Goal: Transaction & Acquisition: Book appointment/travel/reservation

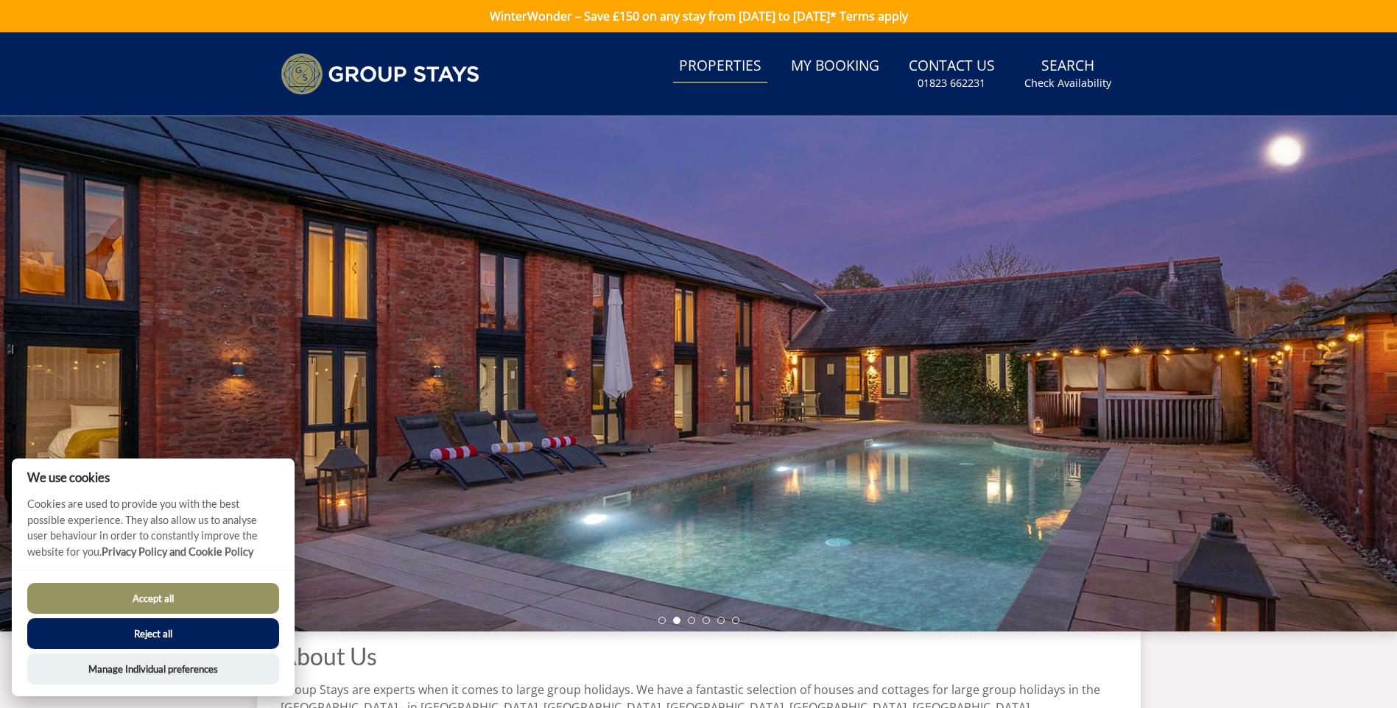
click at [730, 66] on link "Properties" at bounding box center [720, 66] width 94 height 33
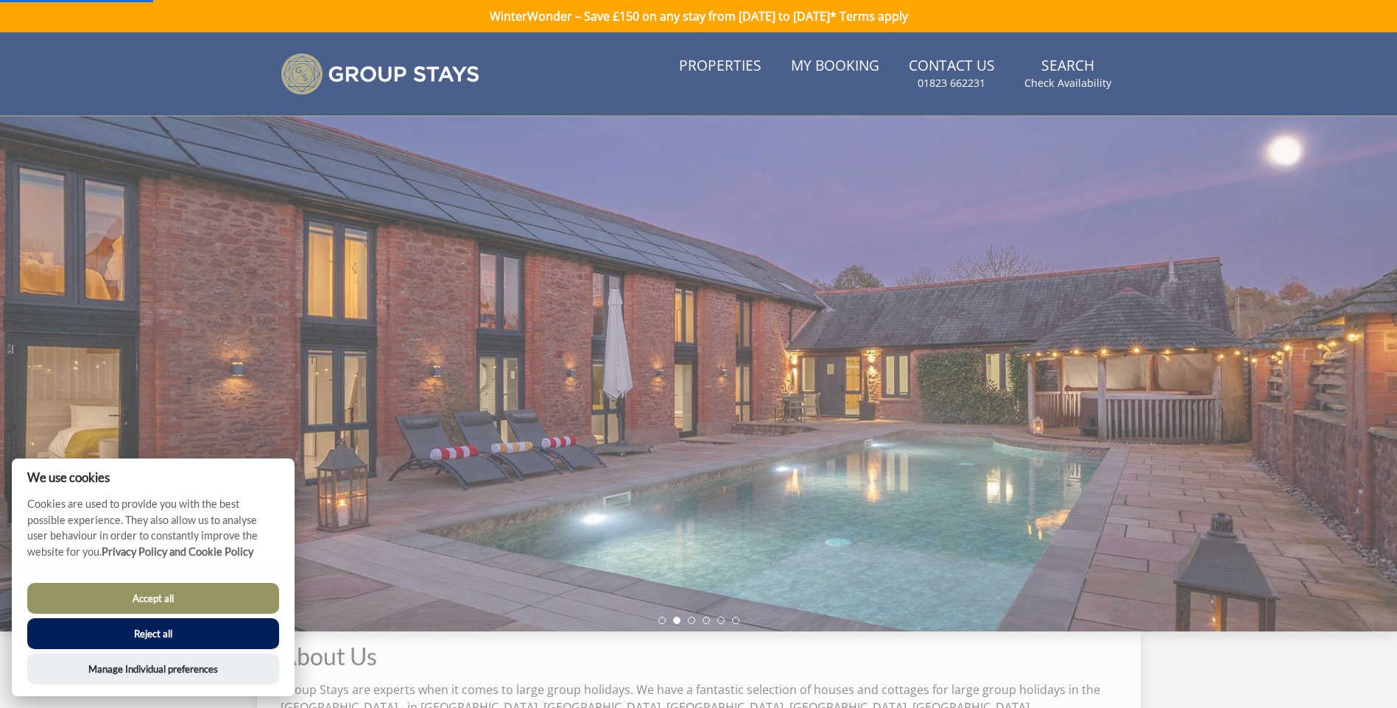
click at [204, 605] on button "Accept all" at bounding box center [153, 598] width 252 height 31
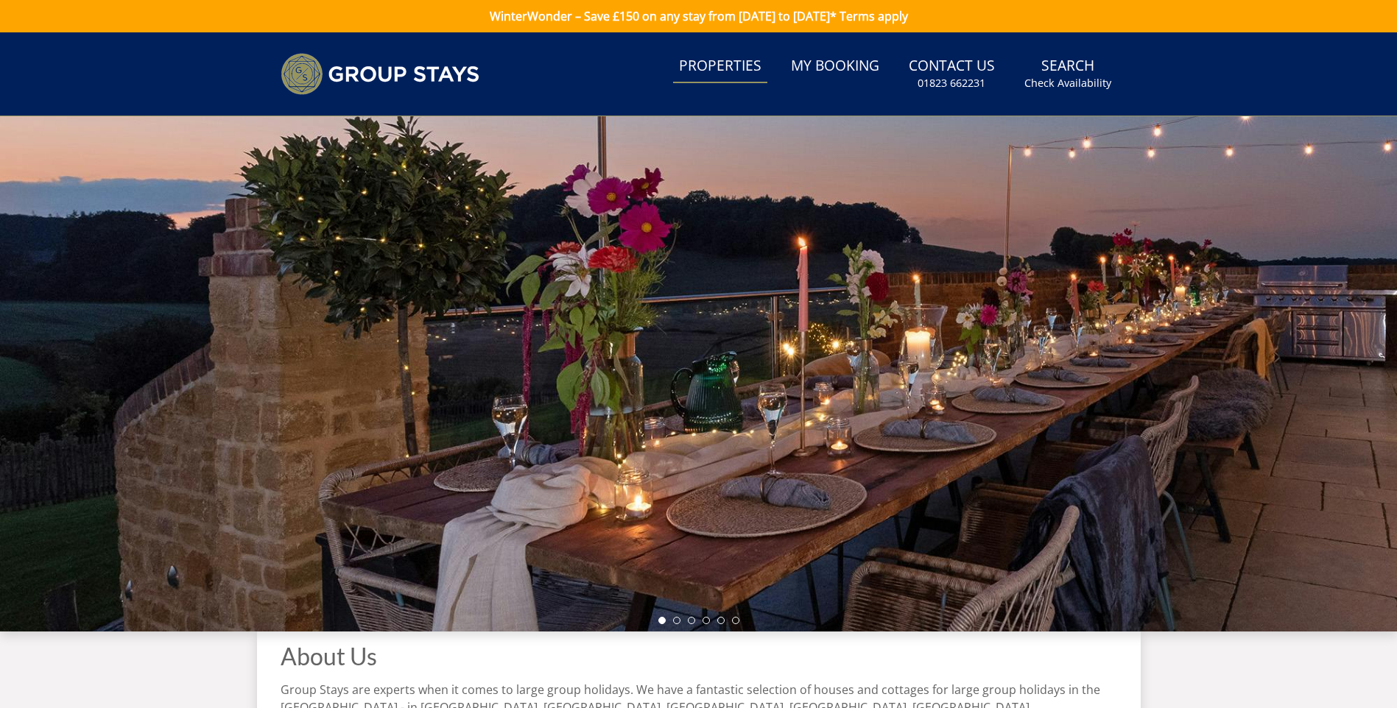
click at [738, 66] on link "Properties" at bounding box center [720, 66] width 94 height 33
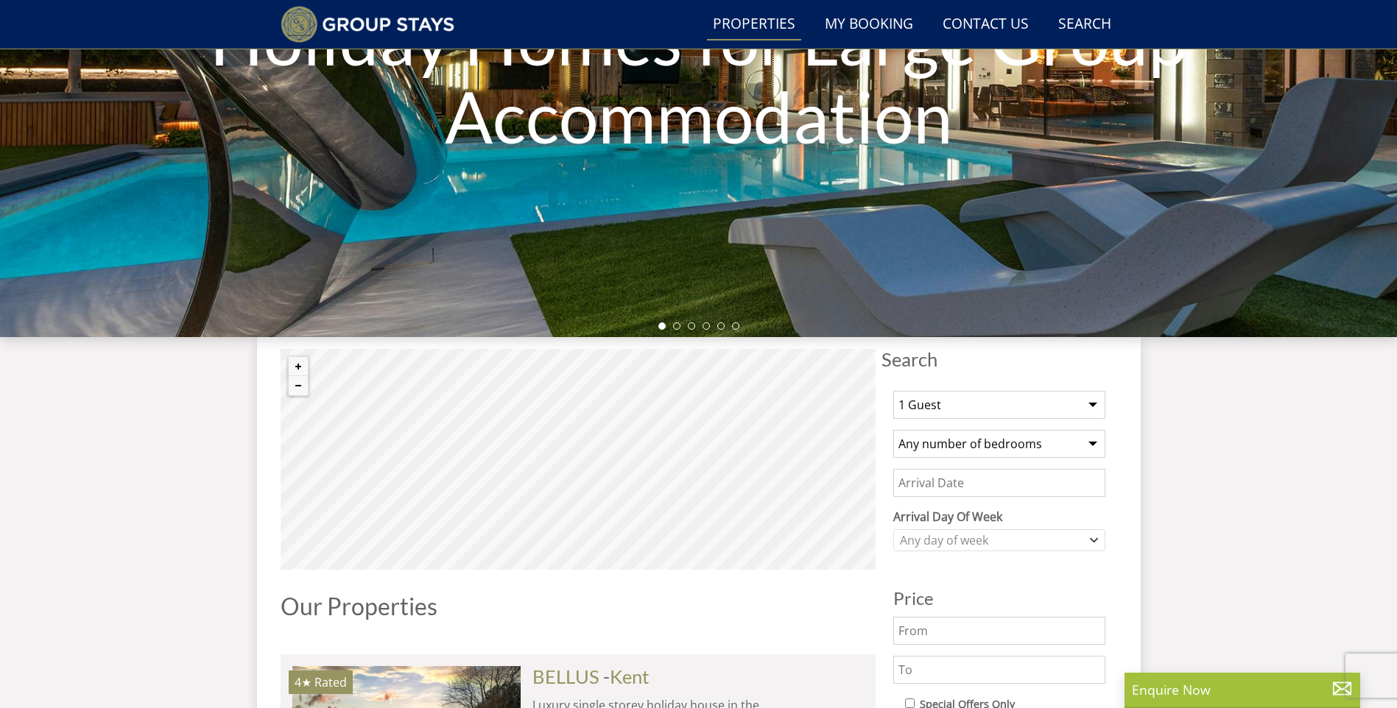
scroll to position [333, 0]
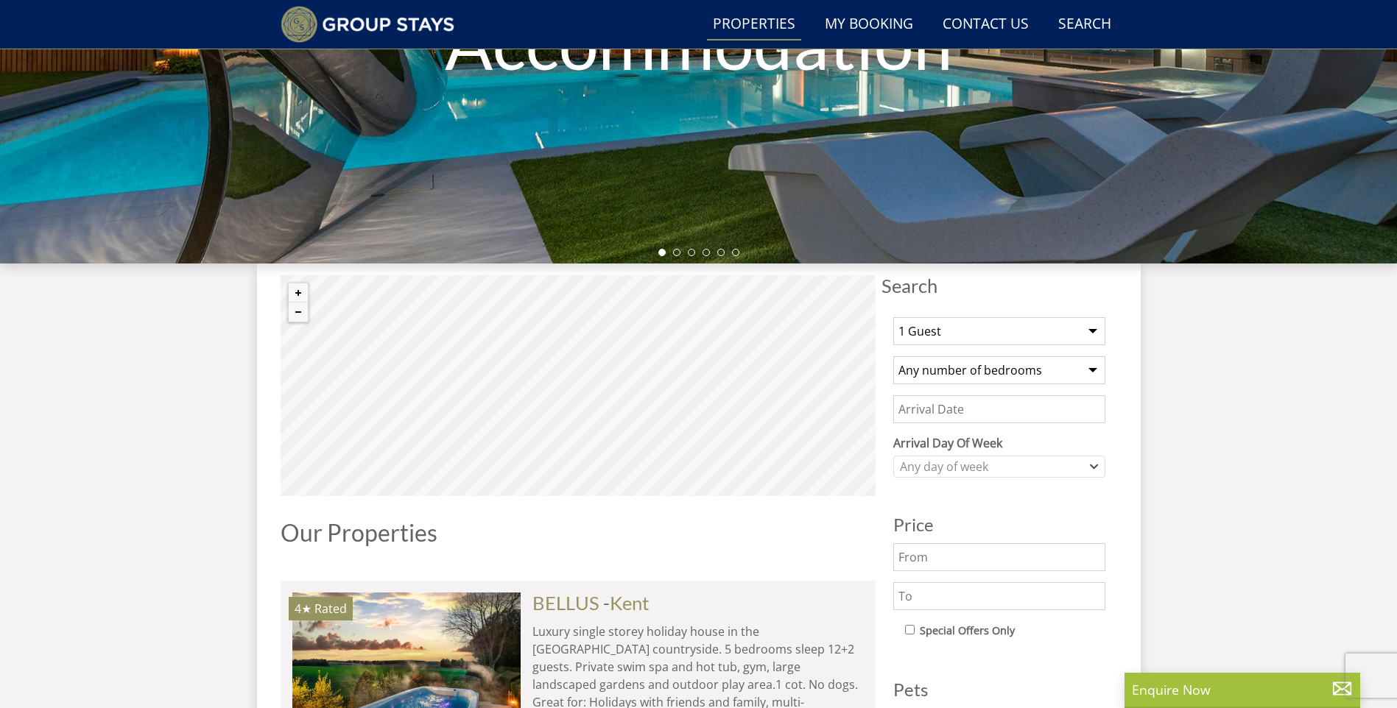
click at [1095, 335] on select "1 Guest 2 Guests 3 Guests 4 Guests 5 Guests 6 Guests 7 Guests 8 Guests 9 Guests…" at bounding box center [999, 331] width 212 height 28
select select "20"
click at [893, 317] on select "1 Guest 2 Guests 3 Guests 4 Guests 5 Guests 6 Guests 7 Guests 8 Guests 9 Guests…" at bounding box center [999, 331] width 212 height 28
click at [1091, 383] on select "Any number of bedrooms 4 Bedrooms 5 Bedrooms 6 Bedrooms 7 Bedrooms 8 Bedrooms 9…" at bounding box center [999, 370] width 212 height 28
select select "10"
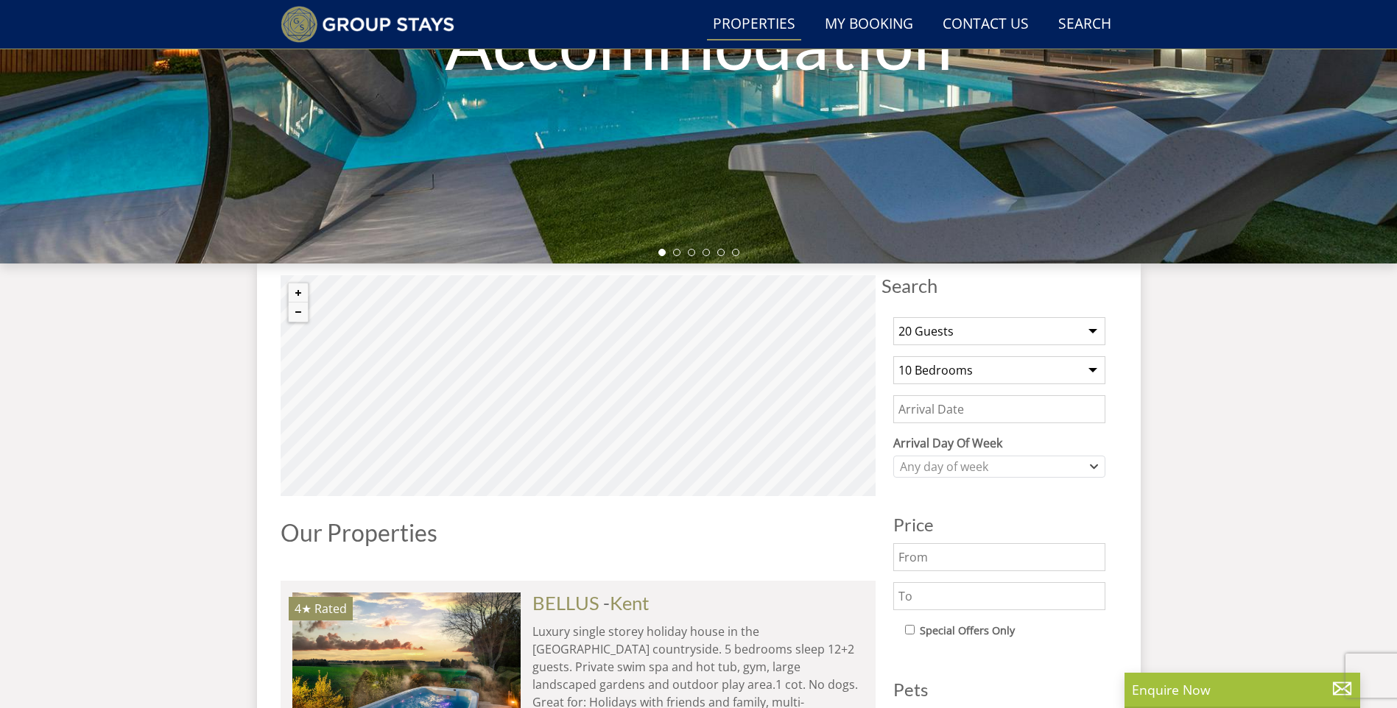
click at [893, 356] on select "Any number of bedrooms 4 Bedrooms 5 Bedrooms 6 Bedrooms 7 Bedrooms 8 Bedrooms 9…" at bounding box center [999, 370] width 212 height 28
click at [1020, 412] on input "Date" at bounding box center [999, 409] width 212 height 28
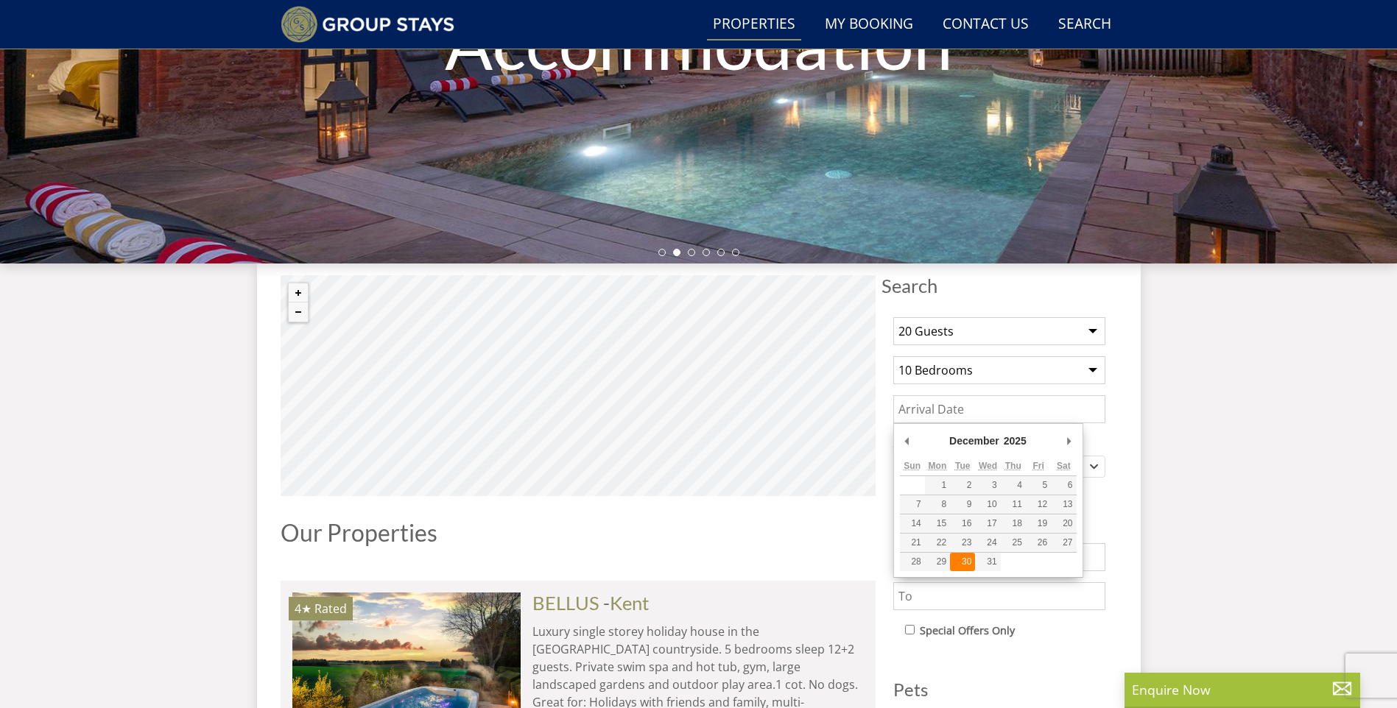
type input "[DATE]"
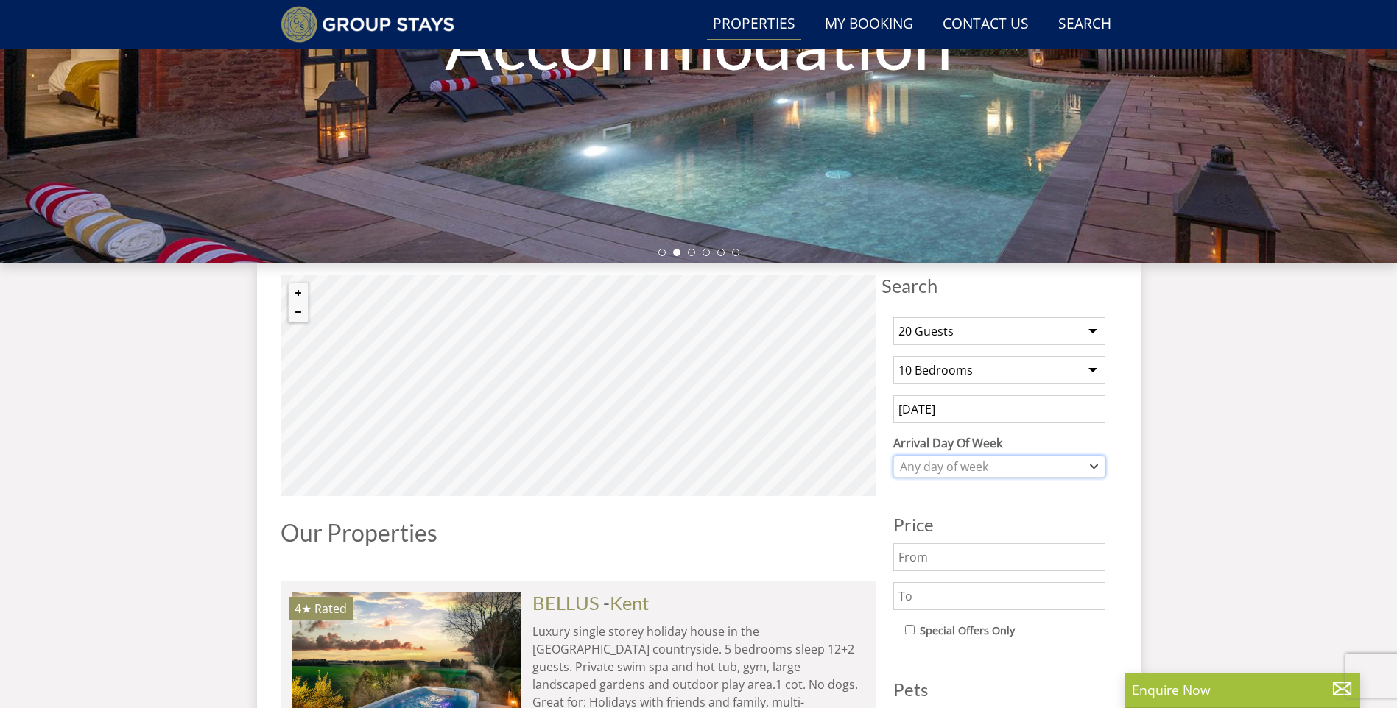
click at [1090, 467] on div "Any day of week" at bounding box center [999, 467] width 212 height 22
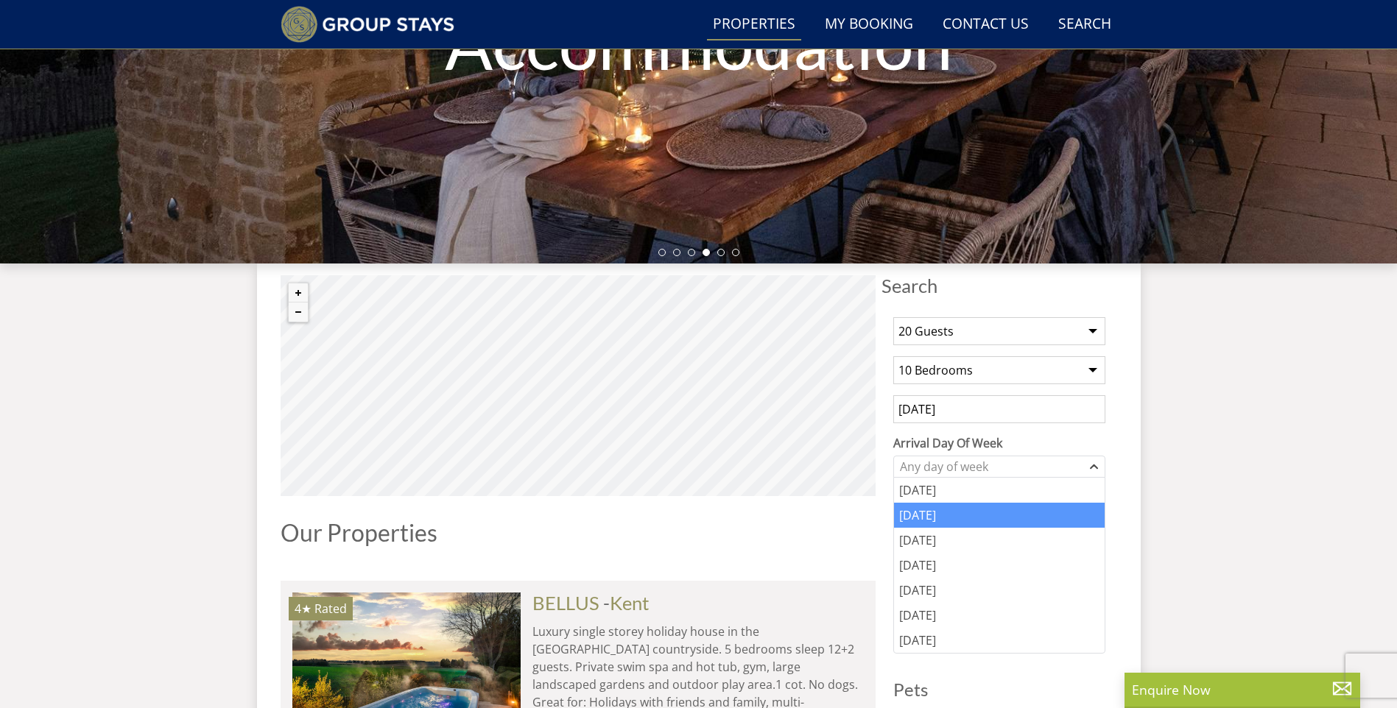
click at [973, 520] on div "[DATE]" at bounding box center [999, 515] width 211 height 25
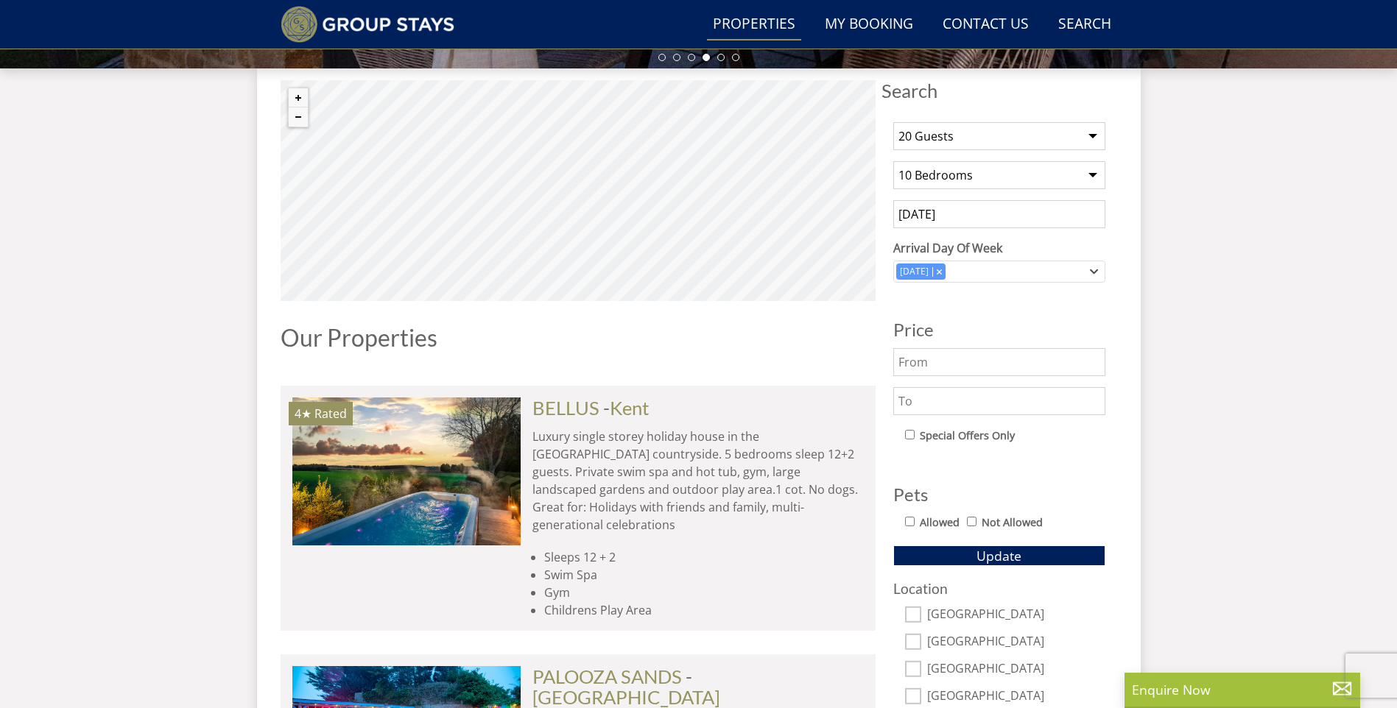
scroll to position [628, 0]
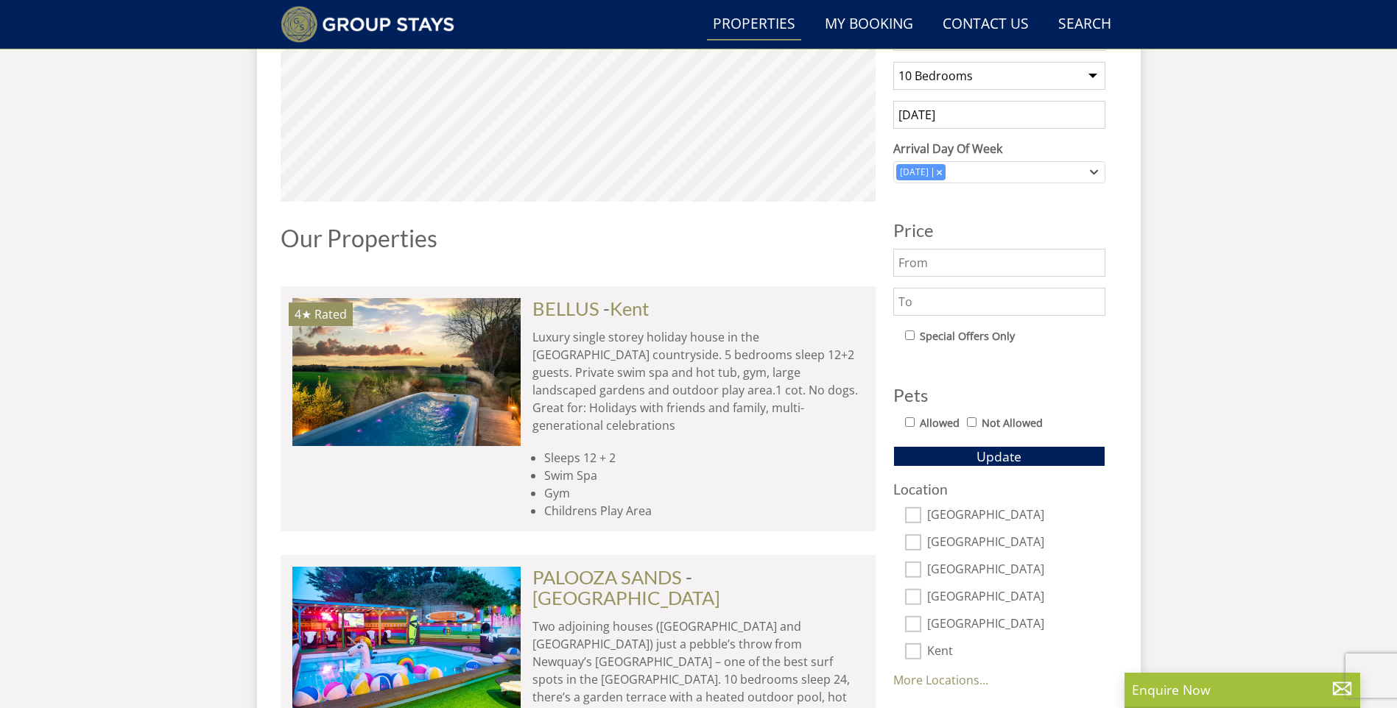
click at [911, 420] on input "Allowed" at bounding box center [910, 422] width 10 height 10
checkbox input "true"
click at [1022, 459] on button "Update" at bounding box center [999, 456] width 212 height 21
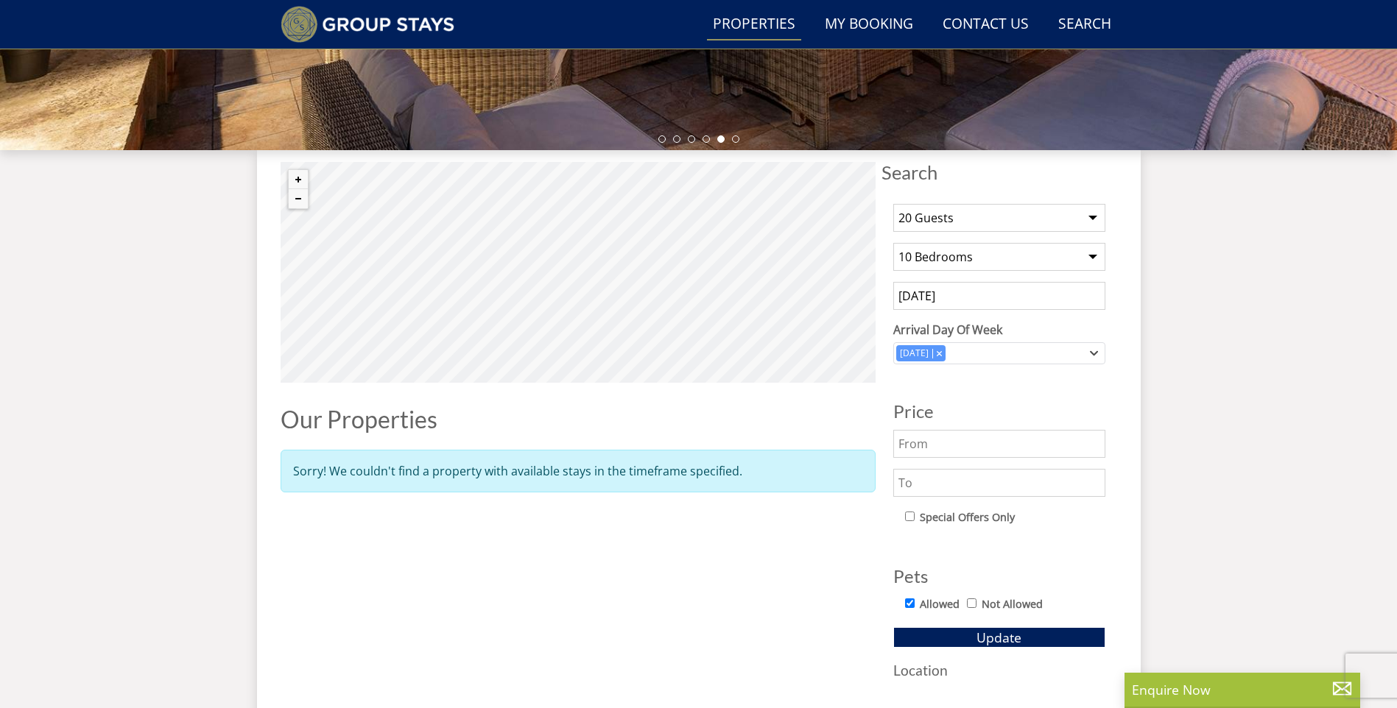
scroll to position [186, 0]
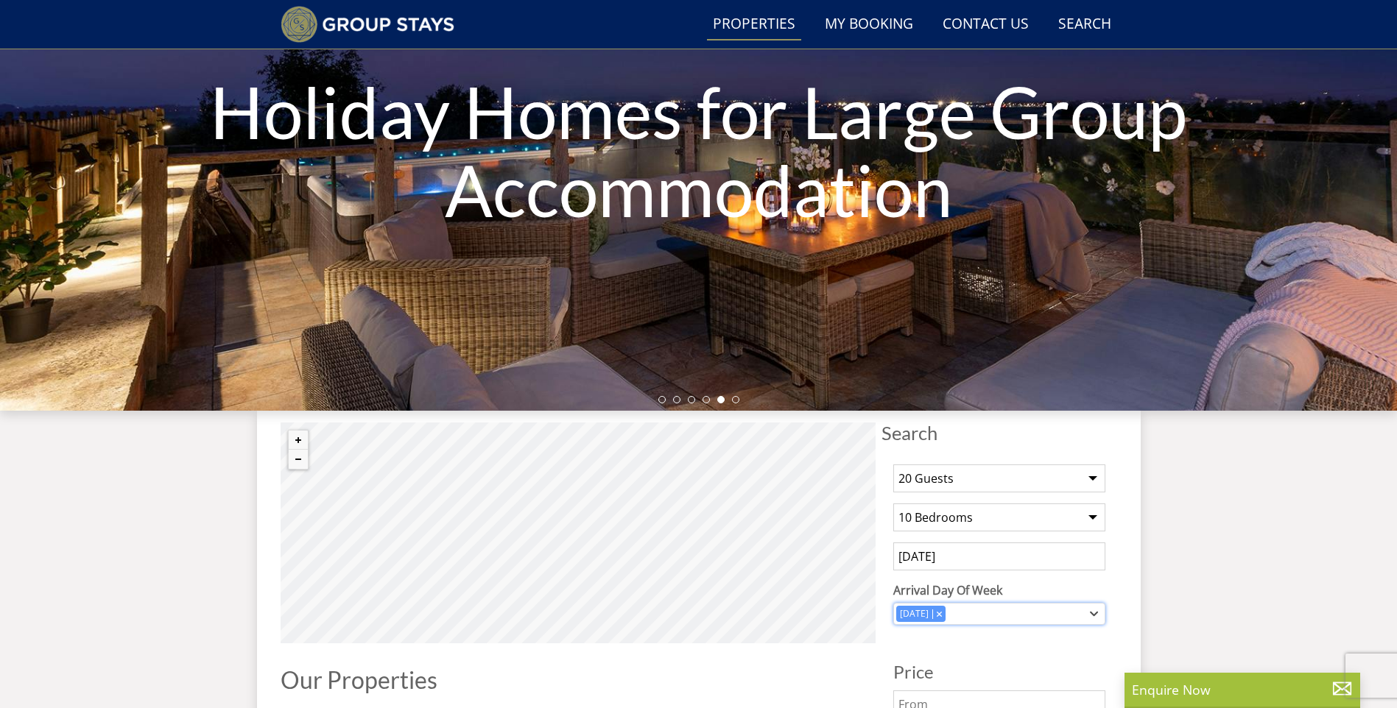
click at [1098, 613] on div "[DATE]" at bounding box center [999, 614] width 212 height 22
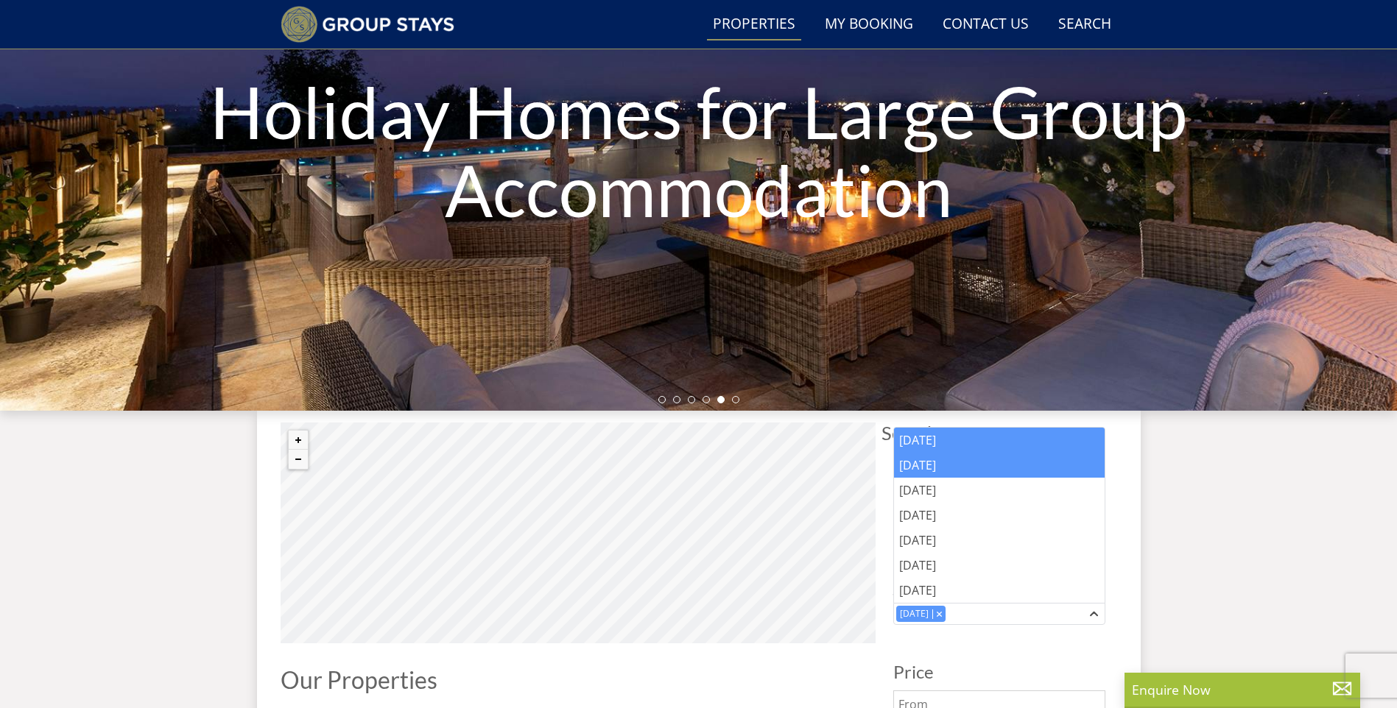
click at [956, 441] on div "[DATE]" at bounding box center [999, 440] width 211 height 25
click at [995, 611] on icon "Combobox" at bounding box center [991, 613] width 5 height 5
click at [1123, 529] on div "Search Search 1 Guest 2 Guests 3 Guests 4 Guests 5 Guests 6 Guests 7 Guests 8 G…" at bounding box center [698, 682] width 883 height 543
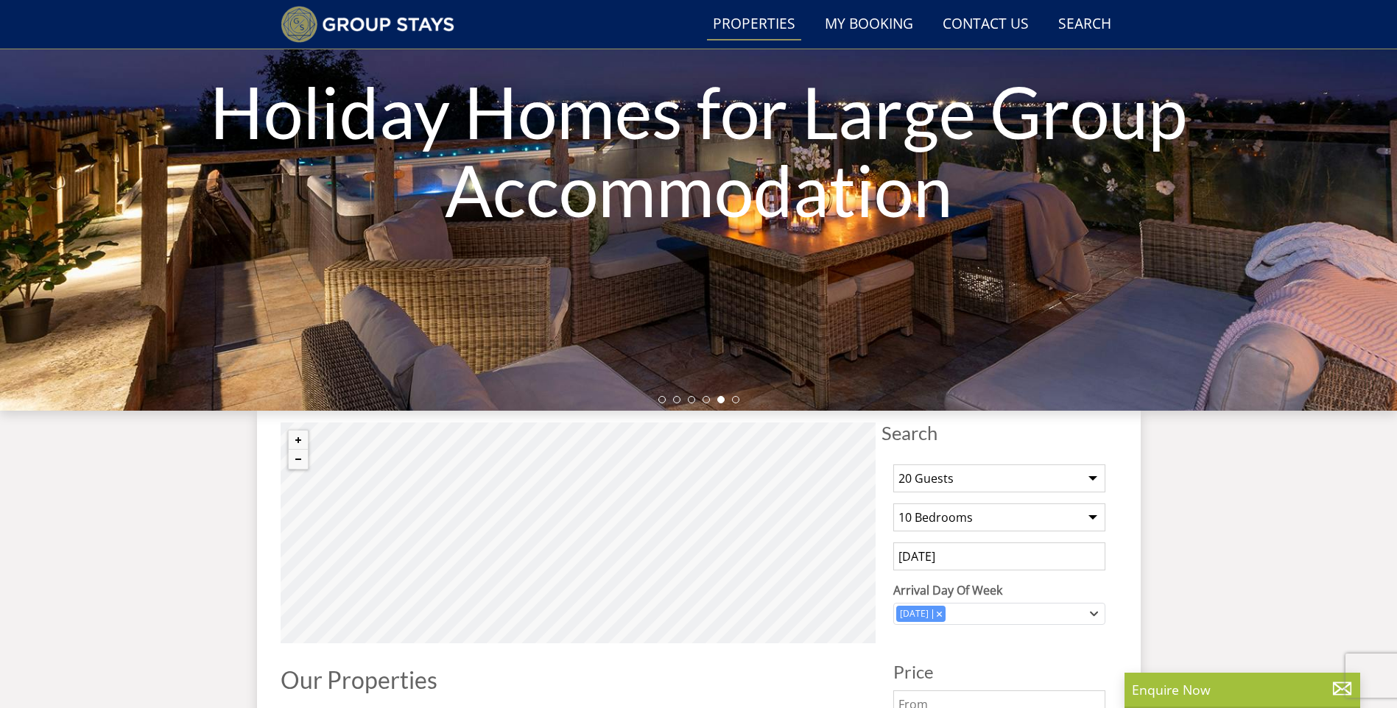
click at [1055, 561] on input "[DATE]" at bounding box center [999, 557] width 212 height 28
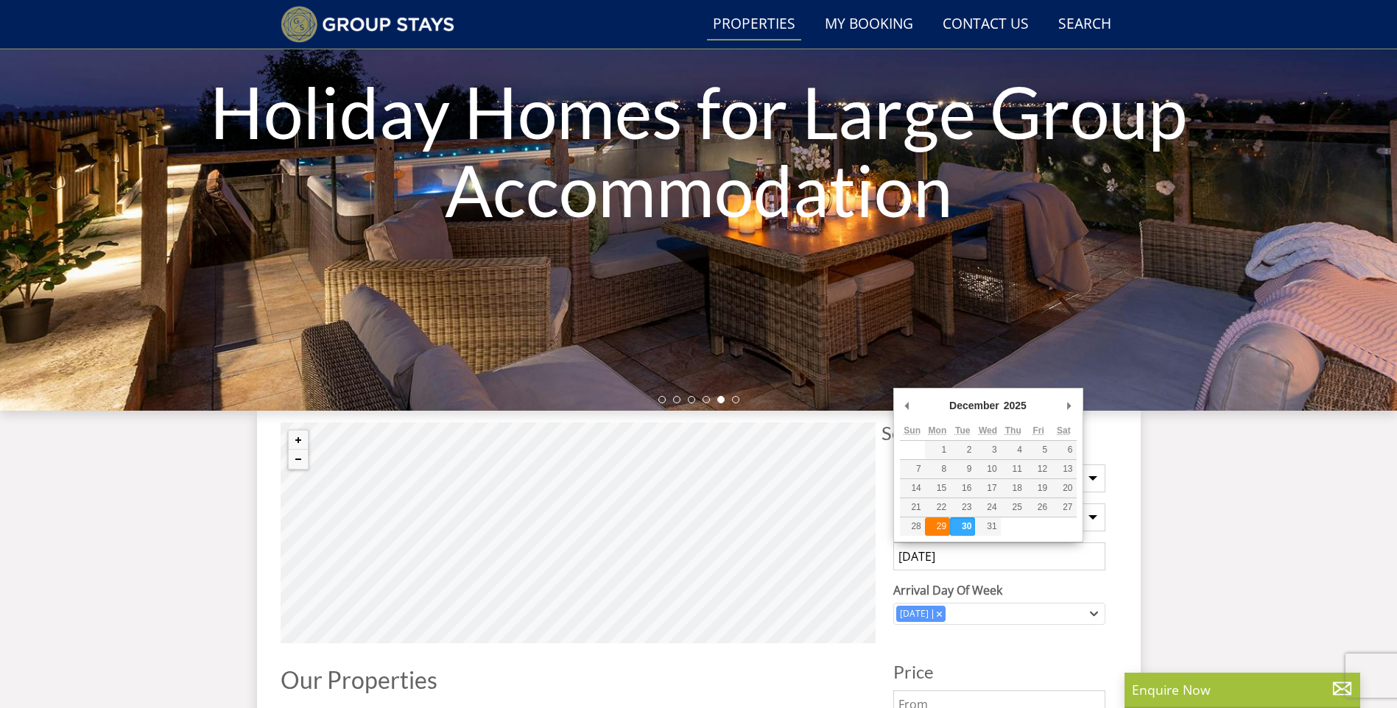
type input "[DATE]"
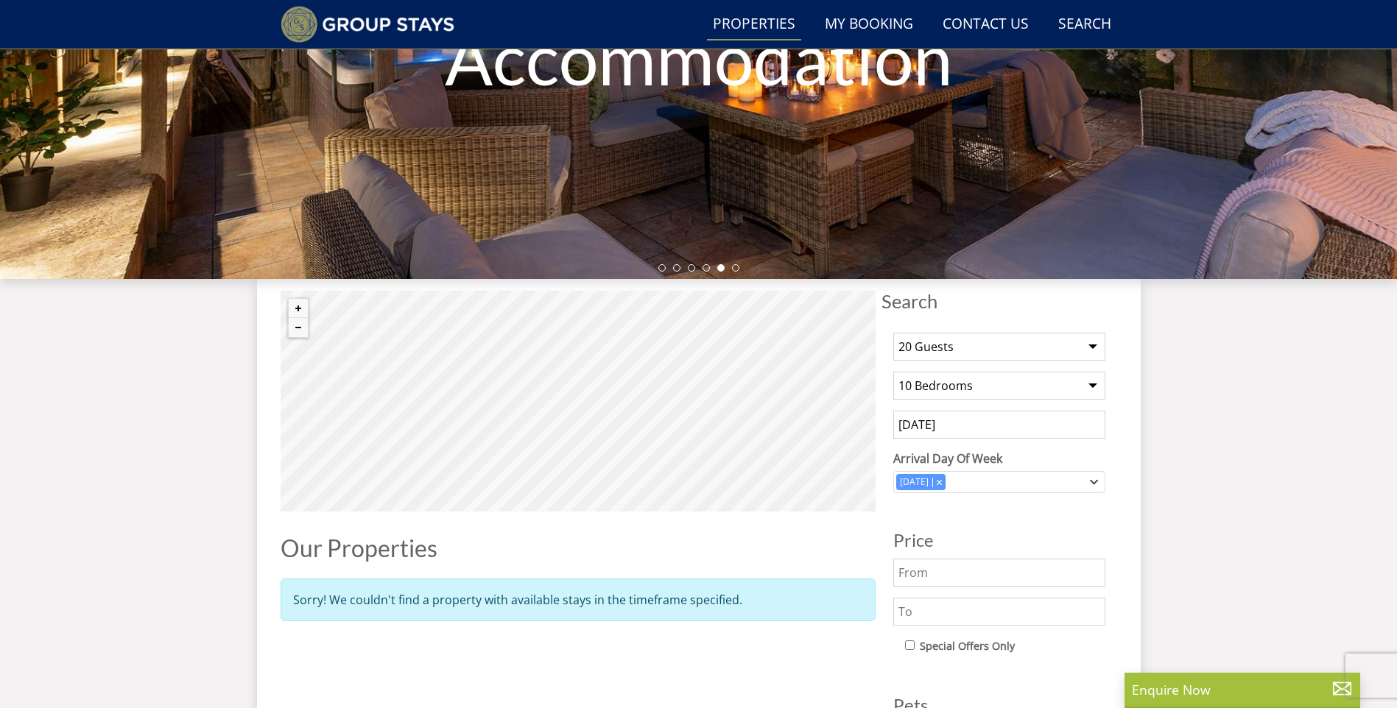
scroll to position [481, 0]
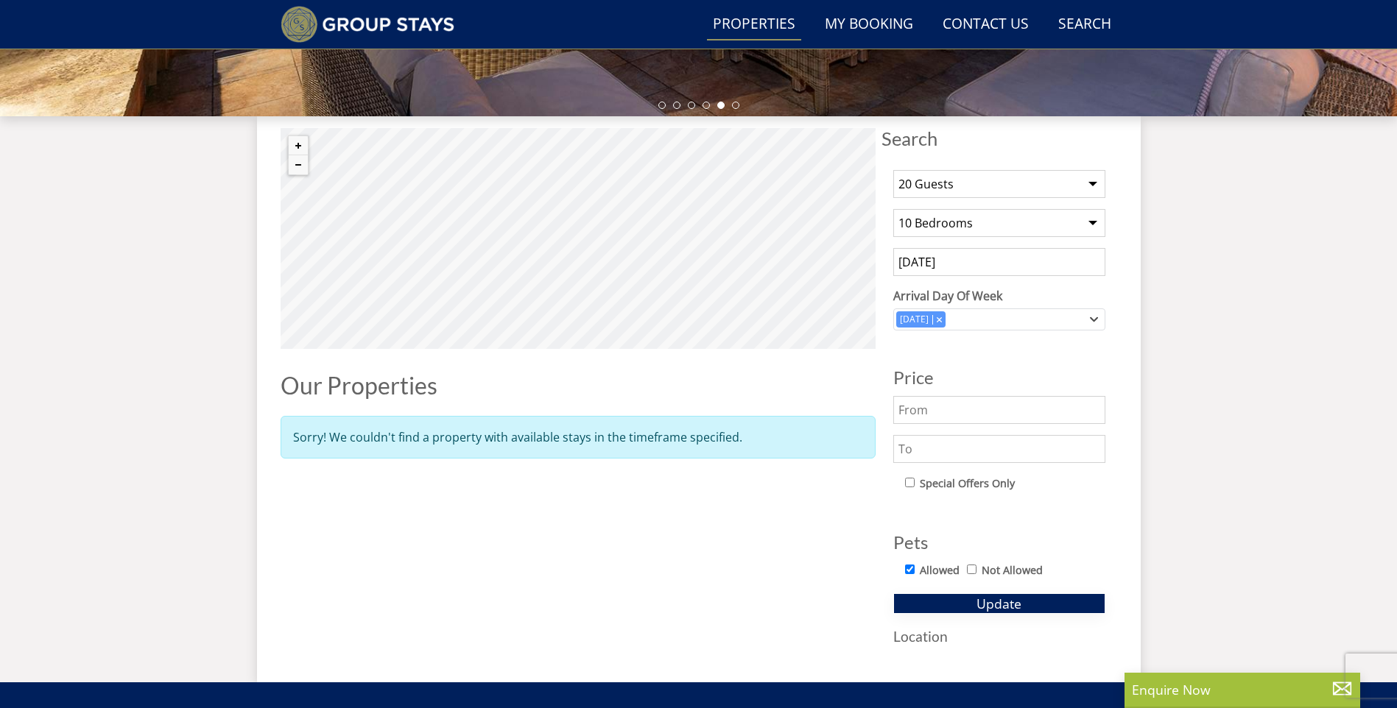
click at [1052, 608] on button "Update" at bounding box center [999, 603] width 212 height 21
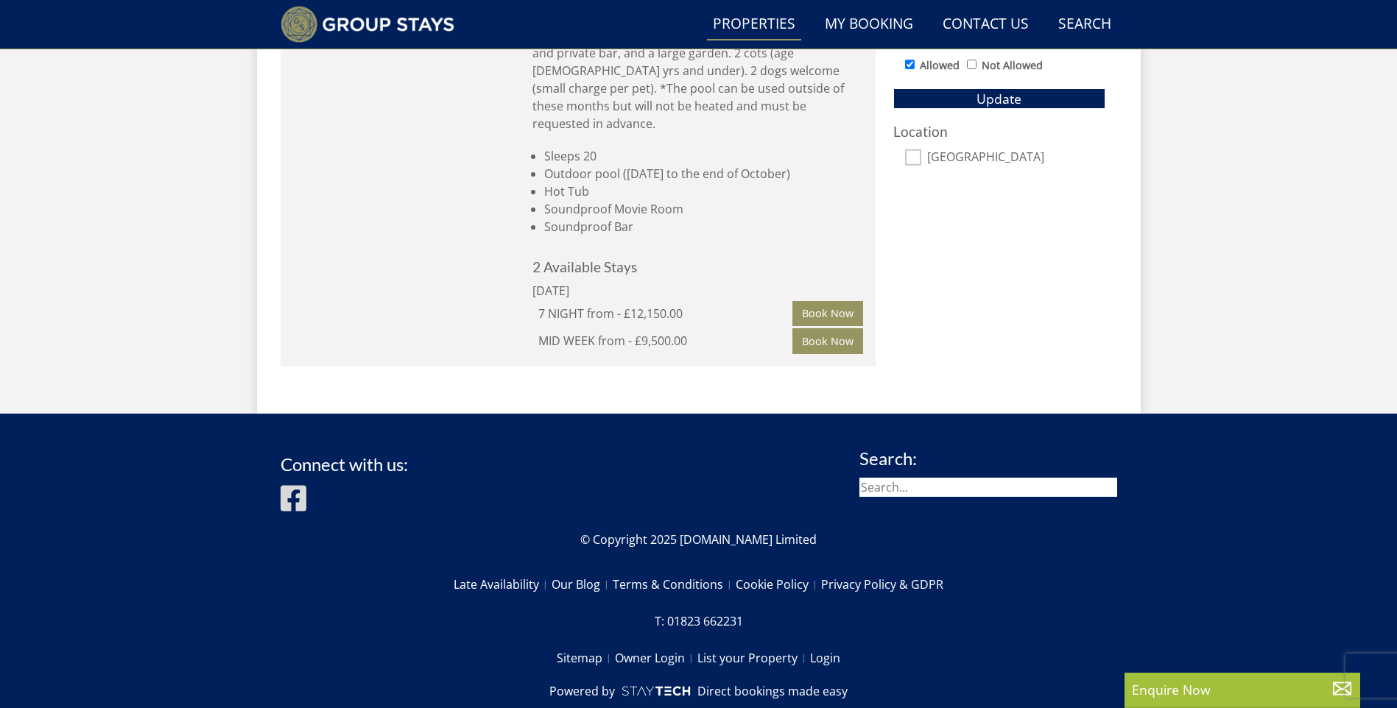
scroll to position [691, 0]
